Goal: Information Seeking & Learning: Learn about a topic

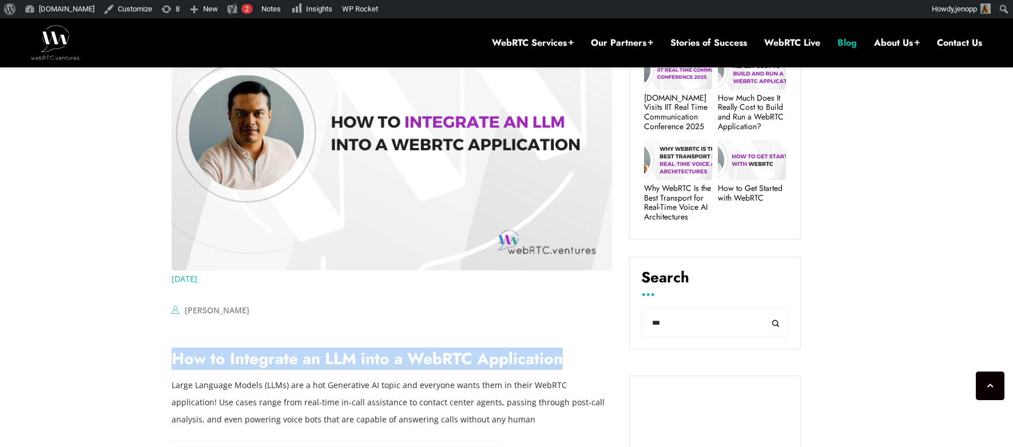
click at [843, 44] on link "Blog" at bounding box center [846, 43] width 19 height 13
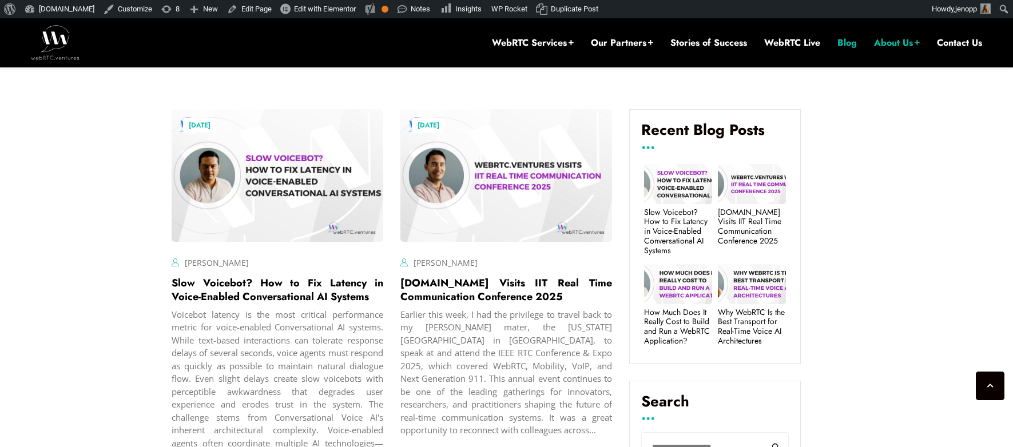
scroll to position [417, 0]
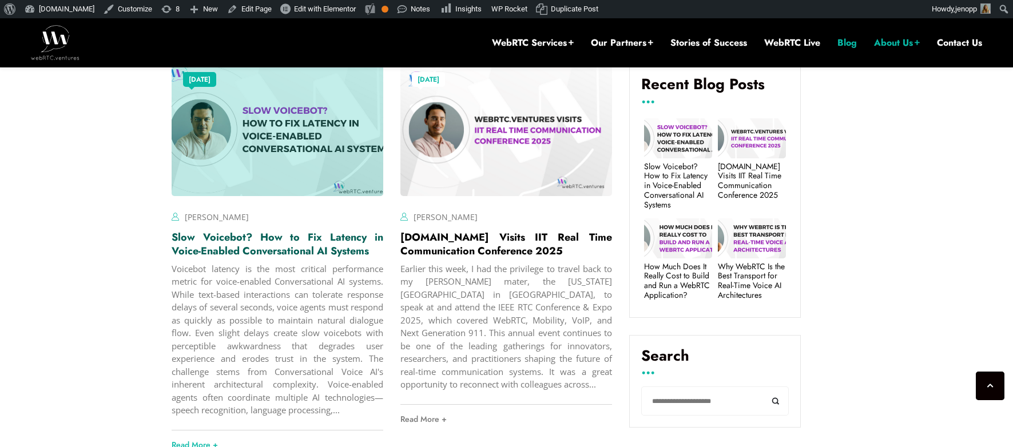
click at [210, 254] on link "Slow Voicebot? How to Fix Latency in Voice-Enabled Conversational AI Systems" at bounding box center [278, 244] width 212 height 29
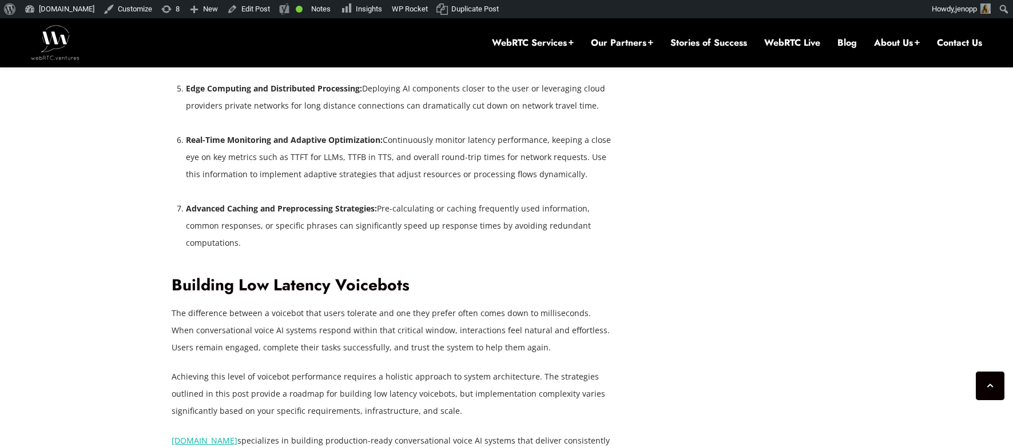
scroll to position [3033, 0]
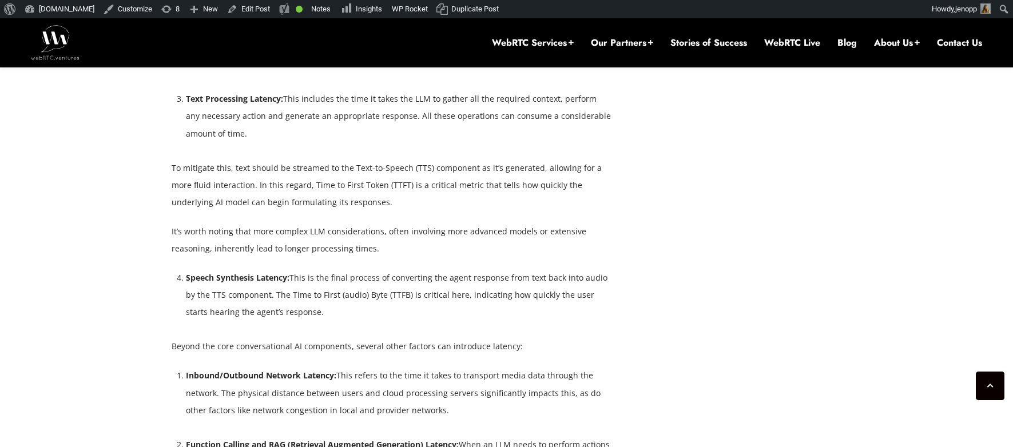
scroll to position [2189, 0]
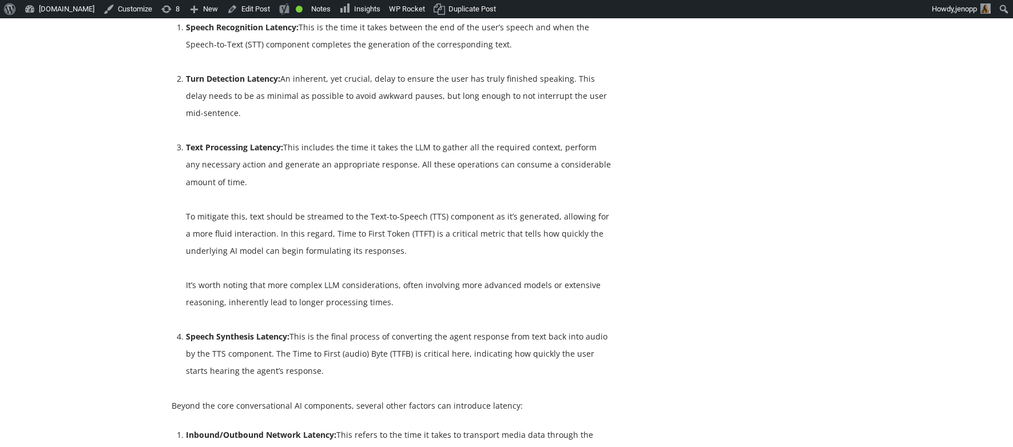
scroll to position [2183, 0]
